Goal: Information Seeking & Learning: Compare options

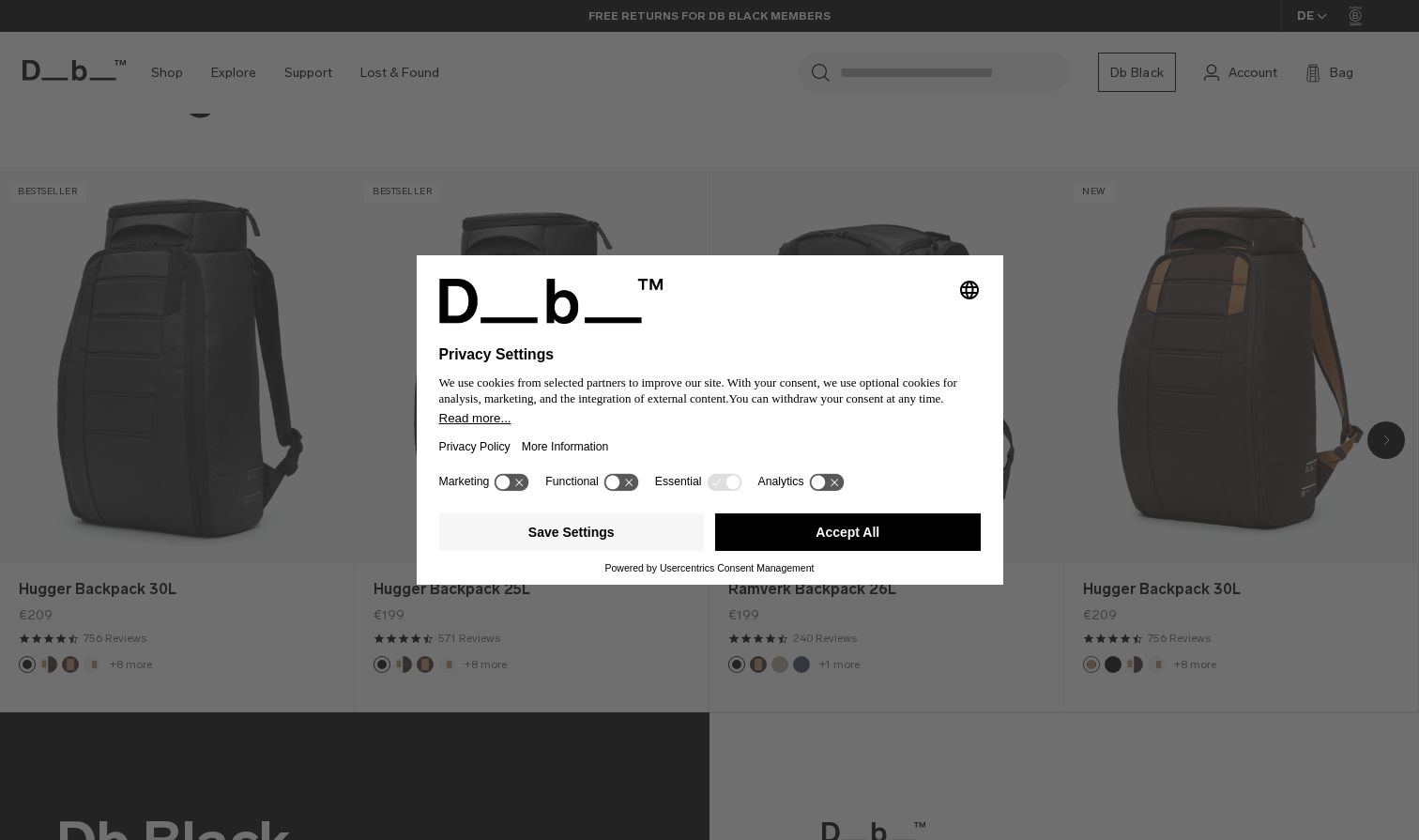
scroll to position [1548, 0]
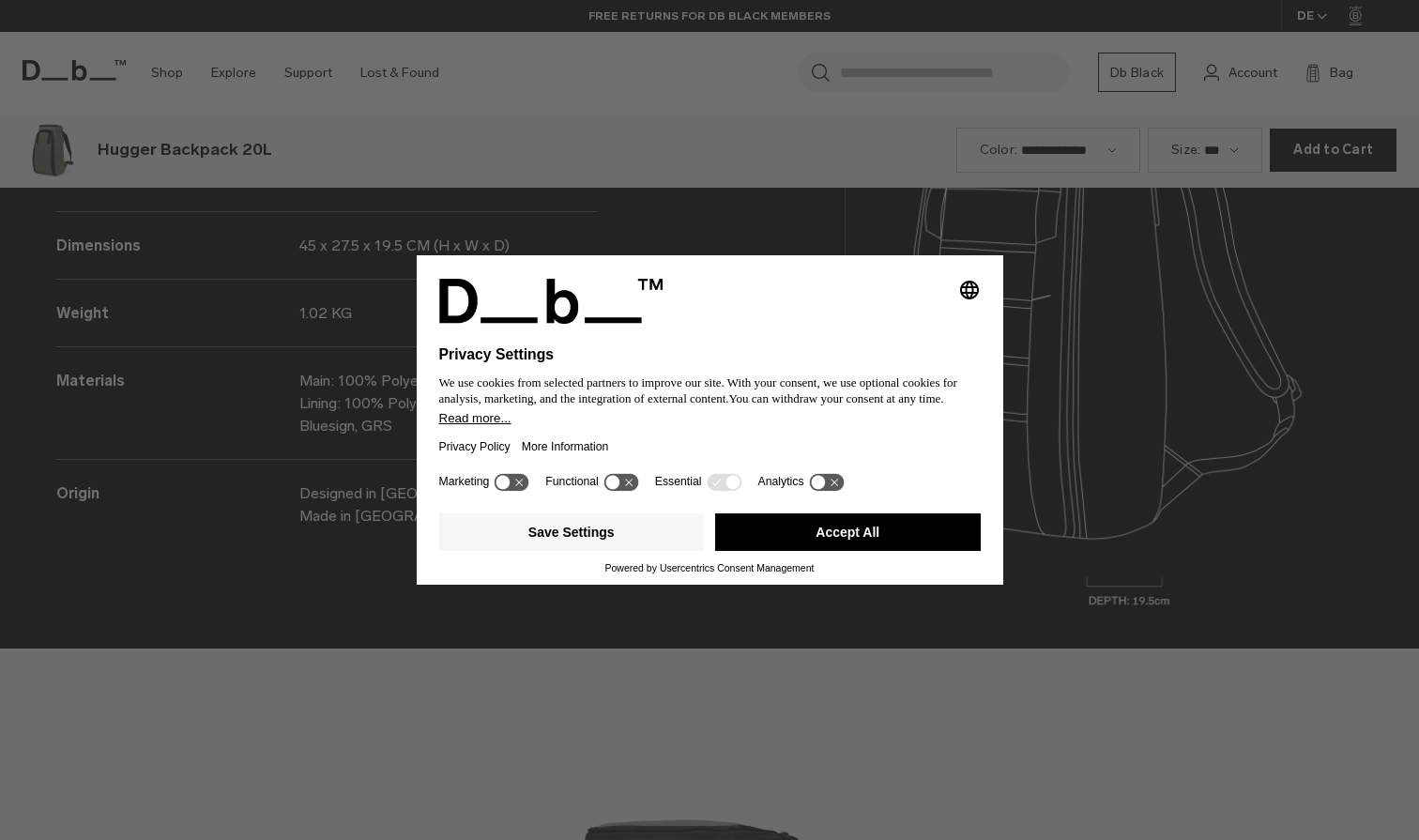
scroll to position [2519, 0]
